Goal: Task Accomplishment & Management: Manage account settings

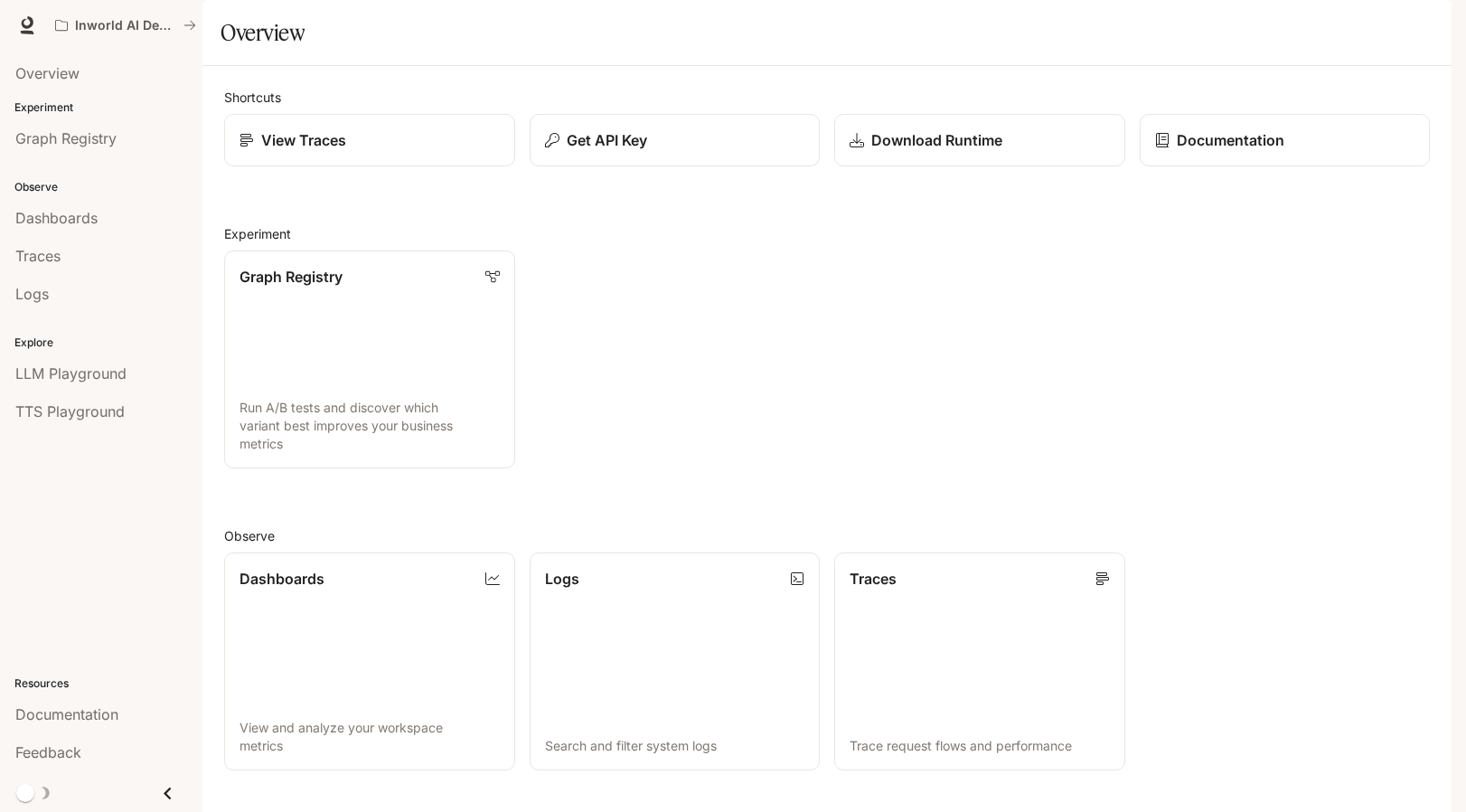
click at [1428, 26] on img "button" at bounding box center [1427, 25] width 25 height 25
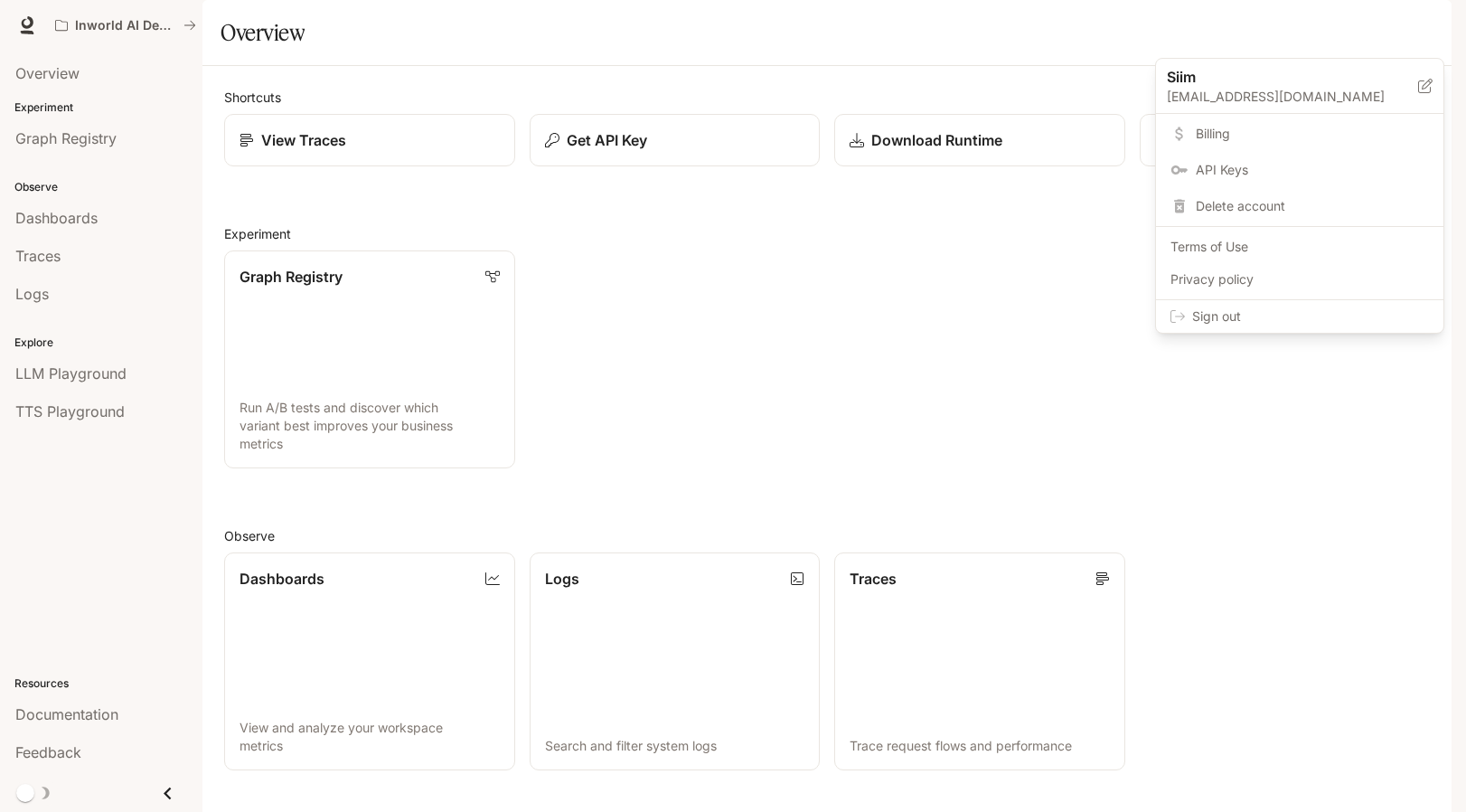
click at [1211, 126] on span "Billing" at bounding box center [1313, 134] width 233 height 18
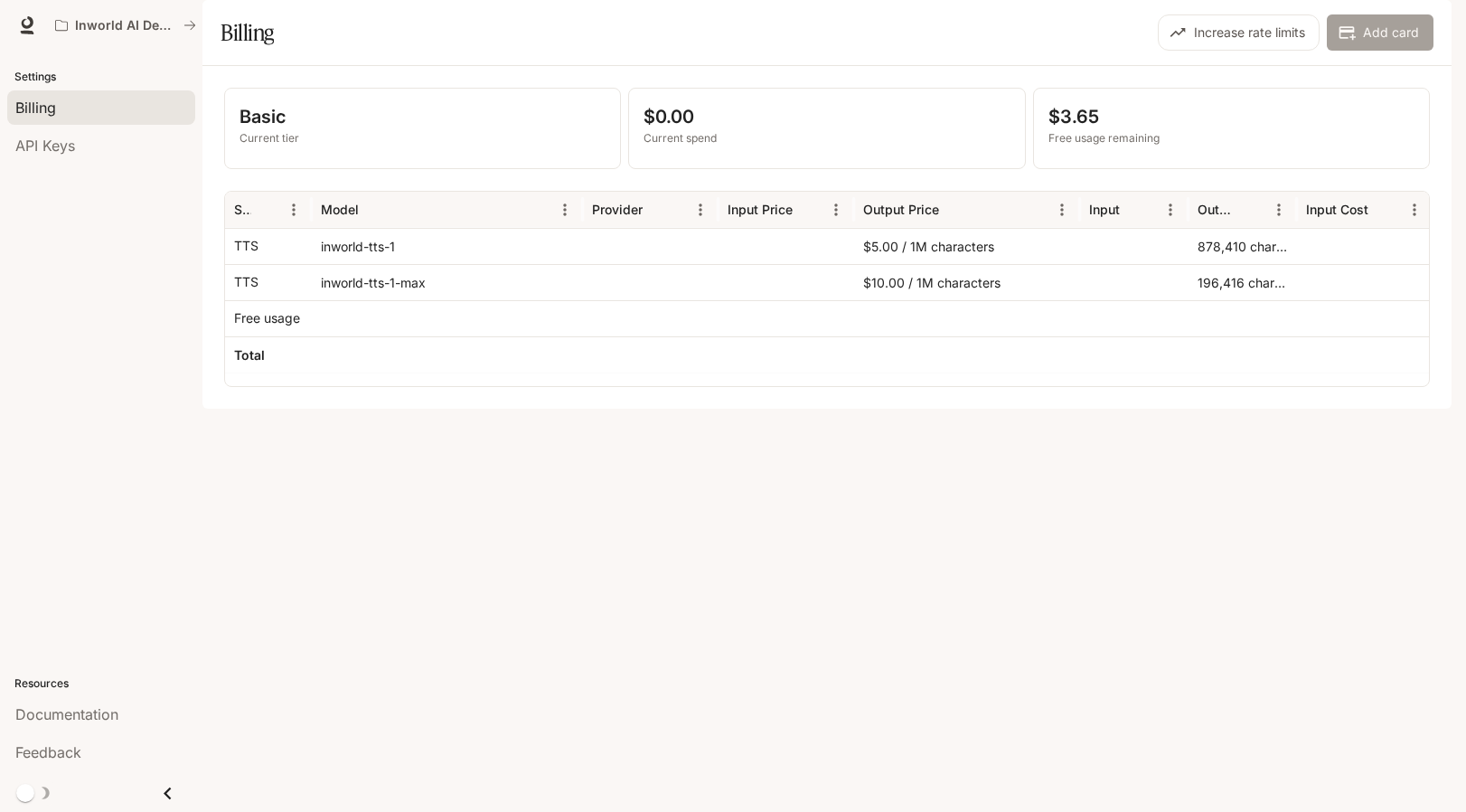
click at [1362, 51] on button "Add card" at bounding box center [1380, 33] width 107 height 37
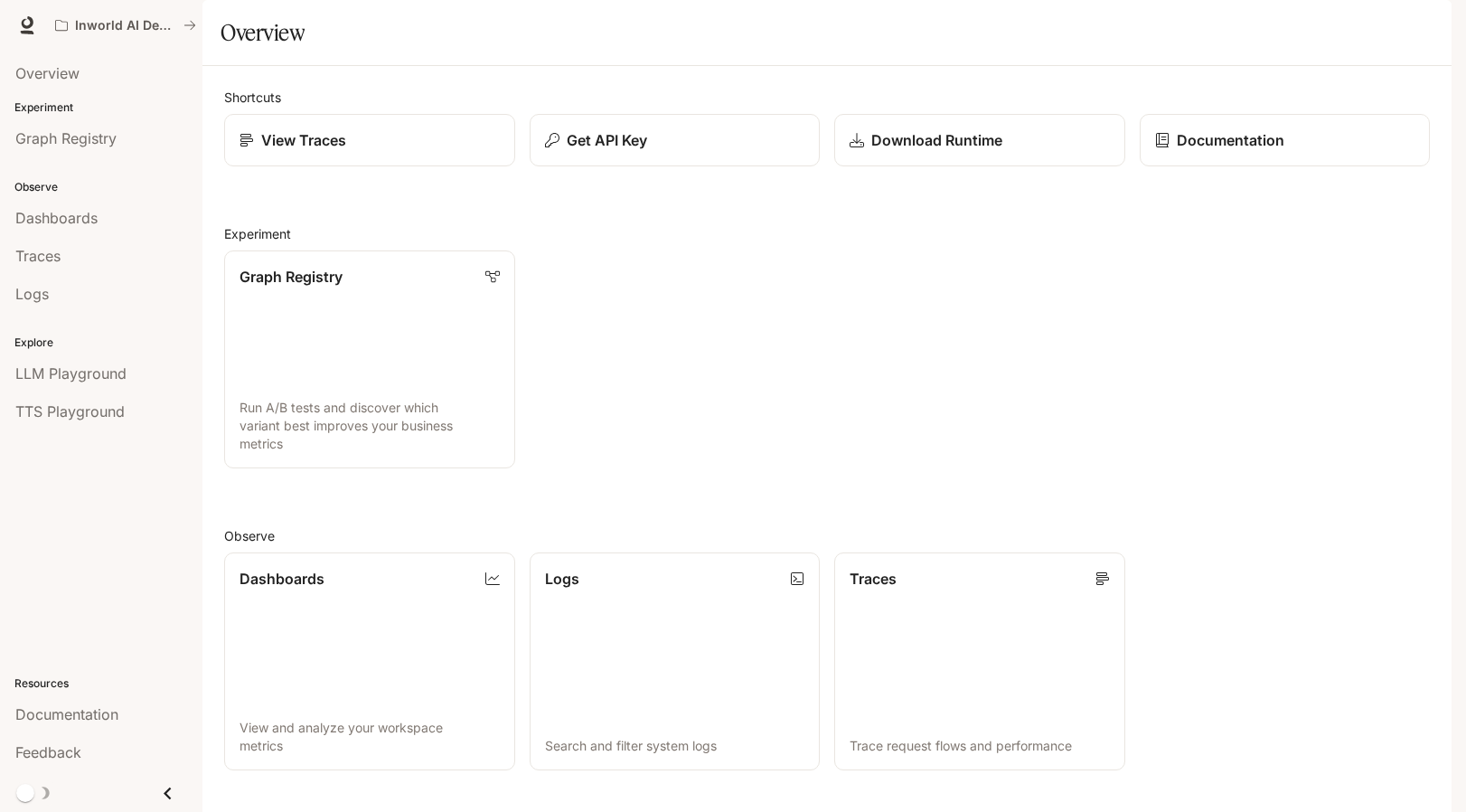
click at [1433, 26] on img "button" at bounding box center [1427, 25] width 25 height 25
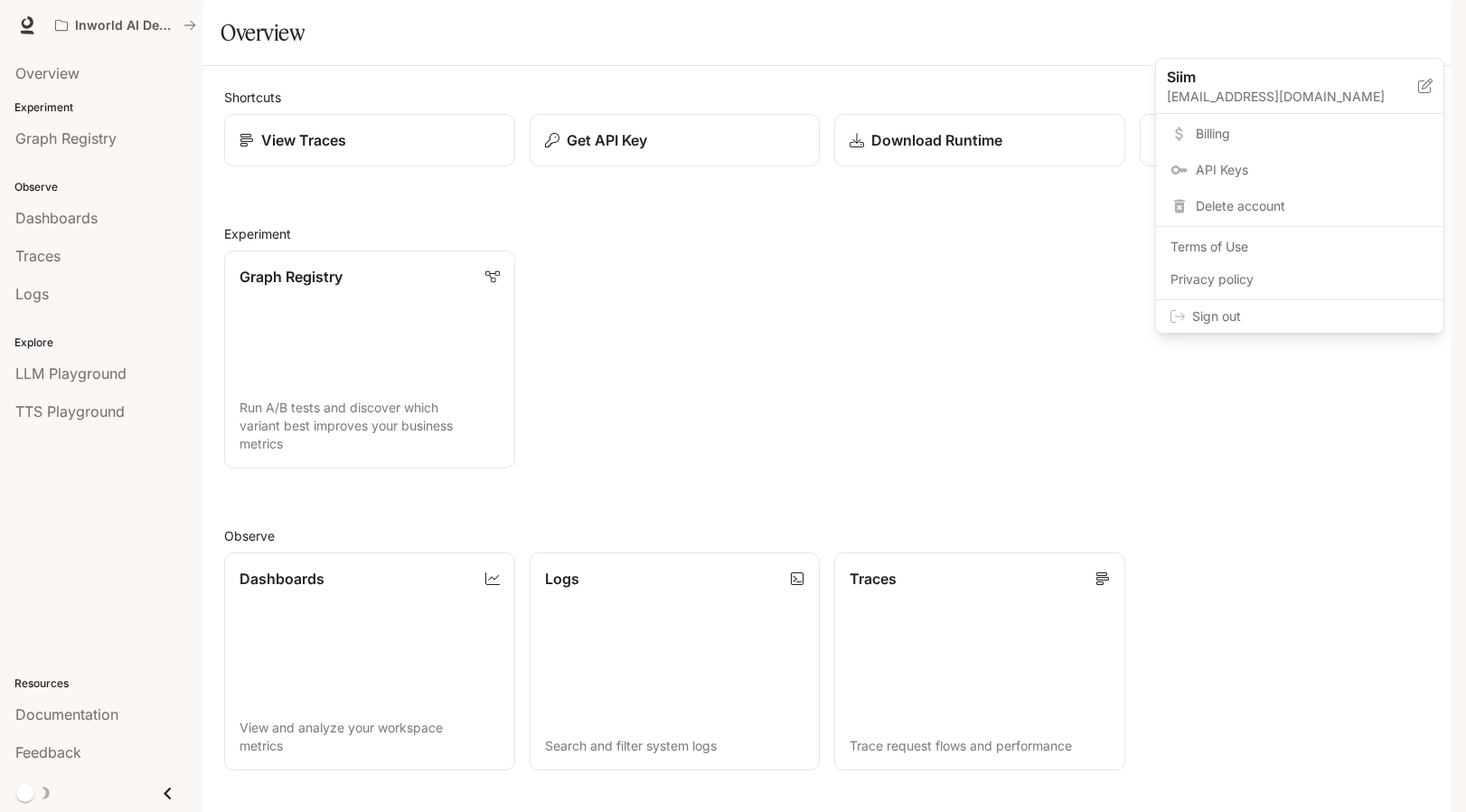
click at [1220, 140] on span "Billing" at bounding box center [1313, 134] width 233 height 18
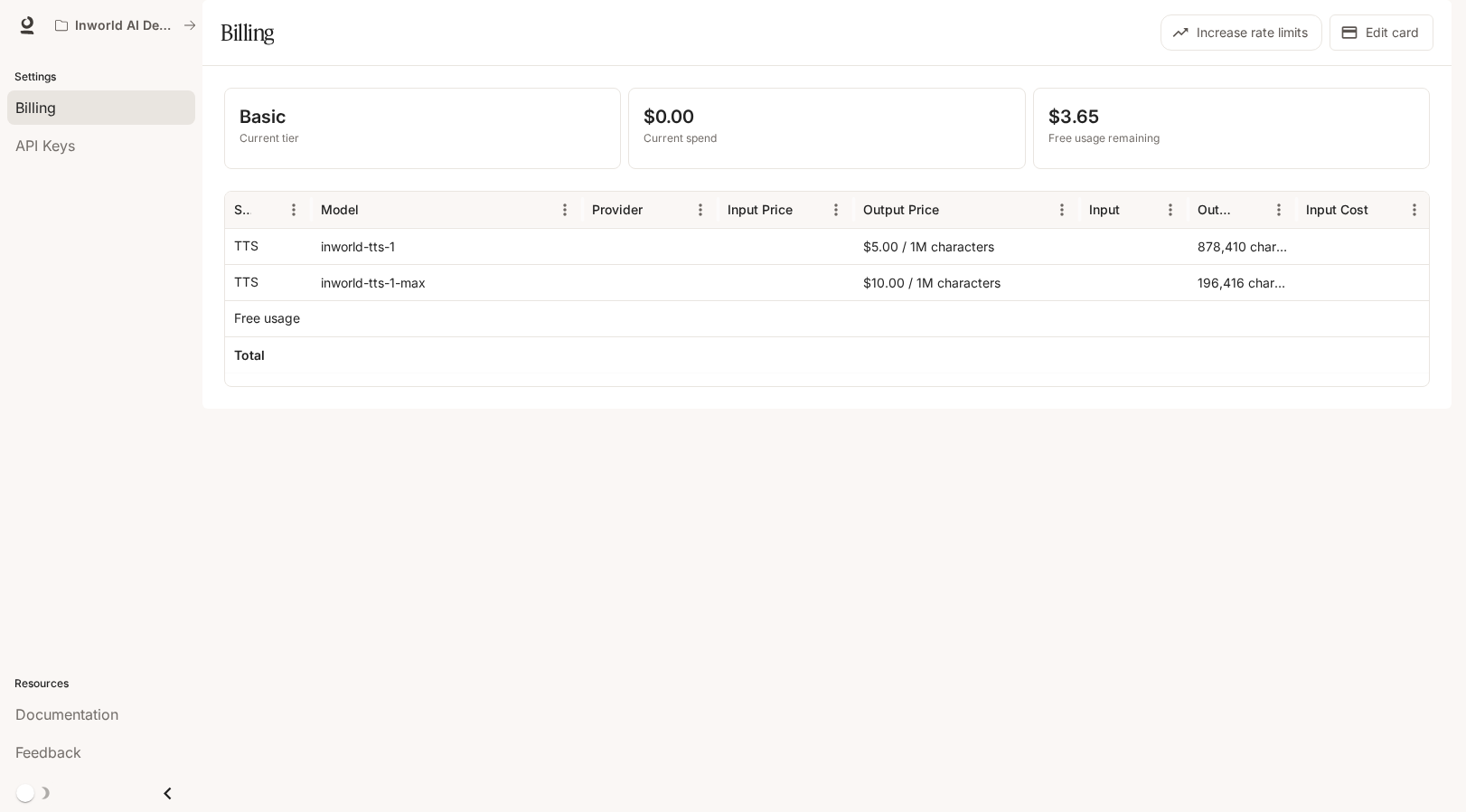
click at [966, 408] on div "Basic Current tier $0.00 Current spend $3.65 Free usage remaining Service Model…" at bounding box center [826, 238] width 1249 height 343
click at [678, 408] on div "Basic Current tier $0.00 Current spend $3.65 Free usage remaining Service Model…" at bounding box center [826, 238] width 1249 height 343
